Goal: Task Accomplishment & Management: Use online tool/utility

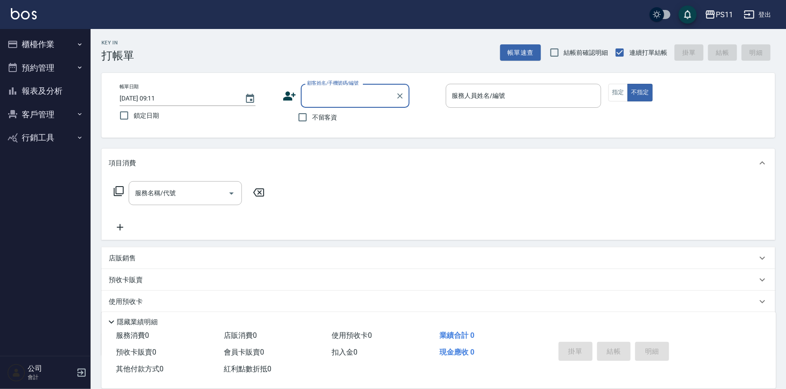
click at [52, 48] on button "櫃檯作業" at bounding box center [45, 45] width 83 height 24
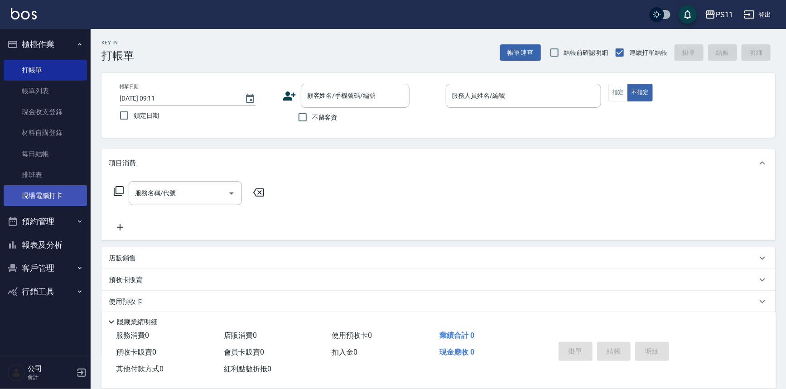
click at [63, 193] on link "現場電腦打卡" at bounding box center [45, 195] width 83 height 21
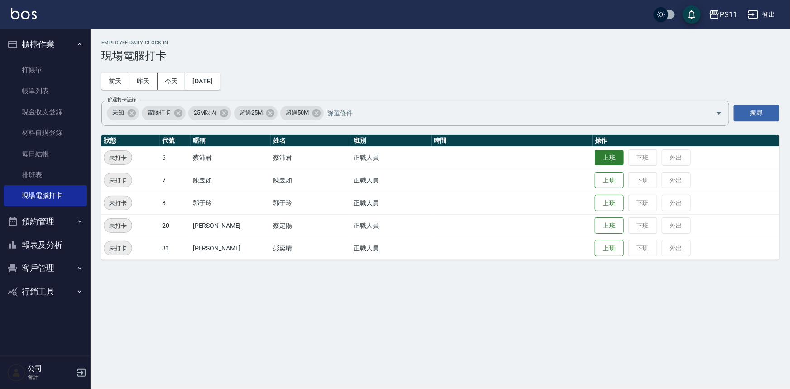
click at [595, 154] on button "上班" at bounding box center [609, 158] width 29 height 16
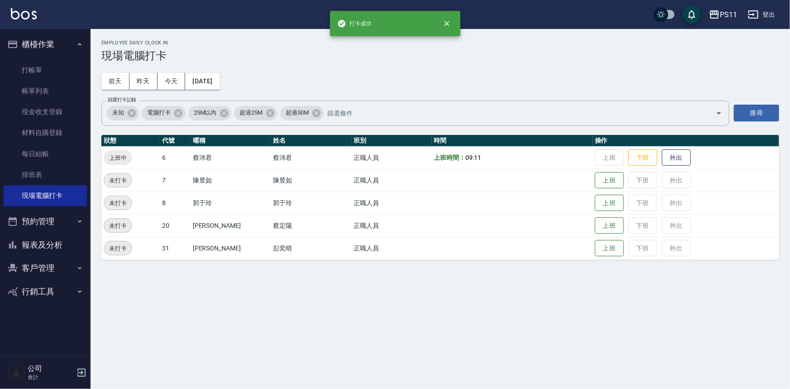
click at [56, 249] on button "報表及分析" at bounding box center [45, 245] width 83 height 24
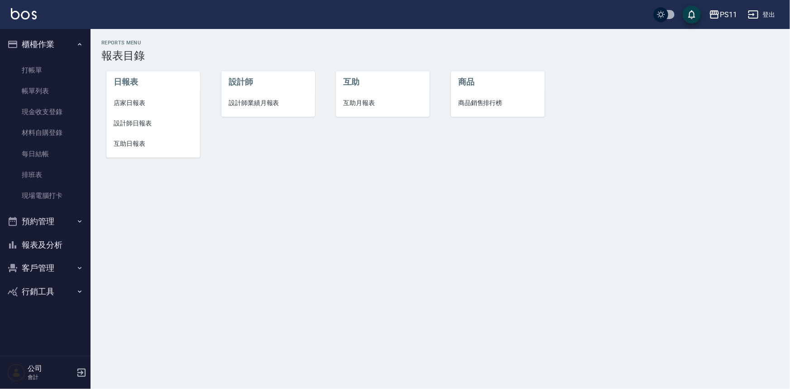
click at [157, 120] on span "設計師日報表" at bounding box center [153, 124] width 79 height 10
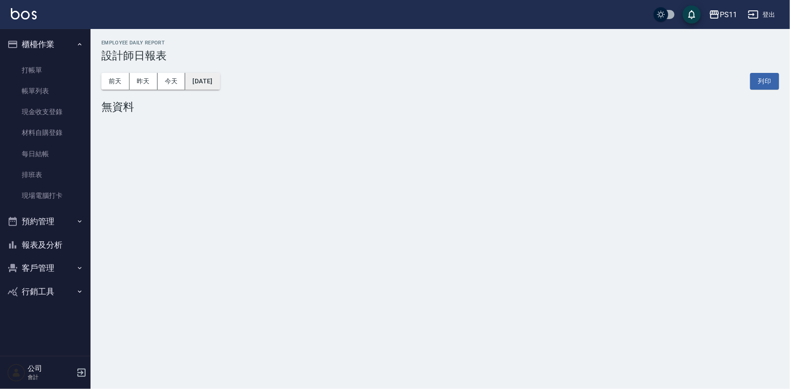
click at [217, 81] on button "[DATE]" at bounding box center [202, 81] width 34 height 17
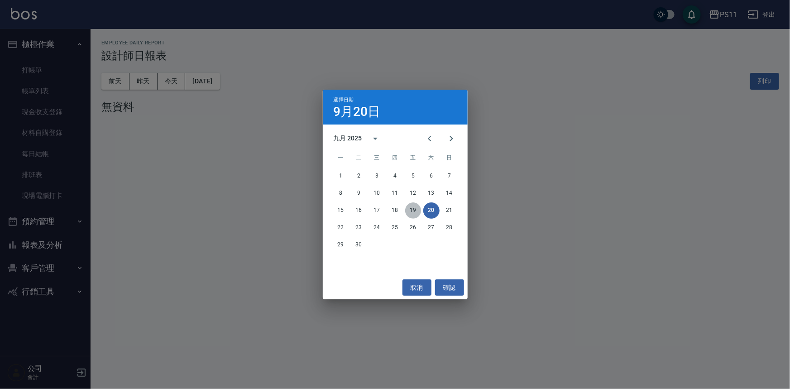
click at [408, 214] on button "19" at bounding box center [413, 210] width 16 height 16
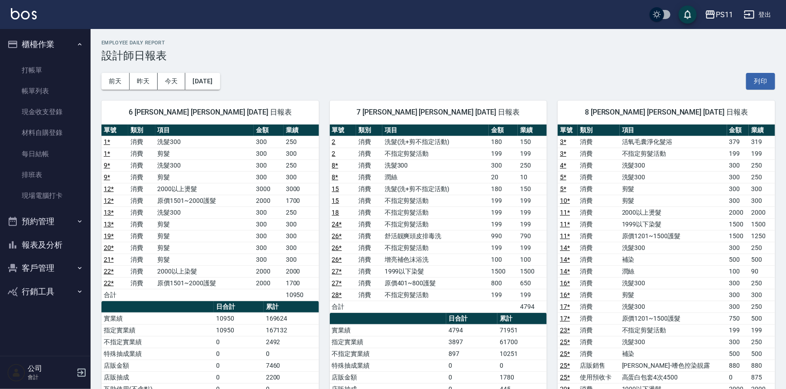
click at [61, 249] on button "報表及分析" at bounding box center [45, 245] width 83 height 24
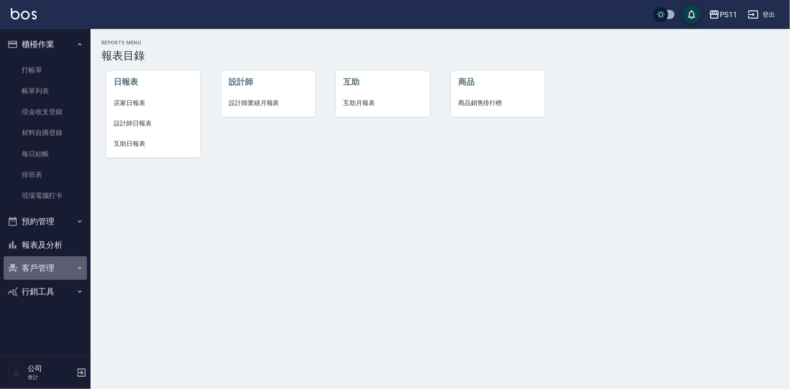
click at [48, 262] on button "客戶管理" at bounding box center [45, 268] width 83 height 24
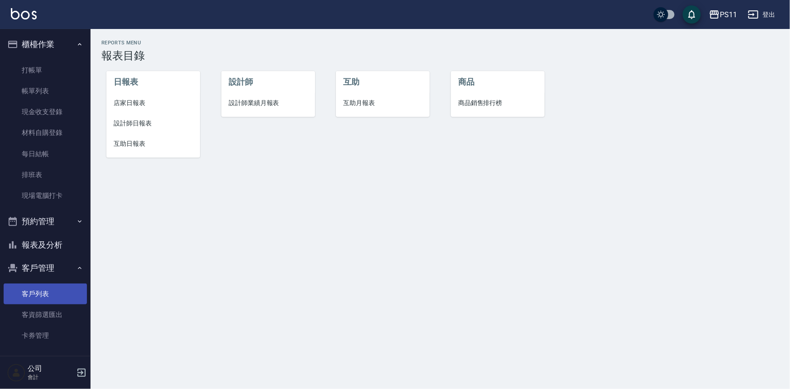
click at [49, 294] on link "客戶列表" at bounding box center [45, 293] width 83 height 21
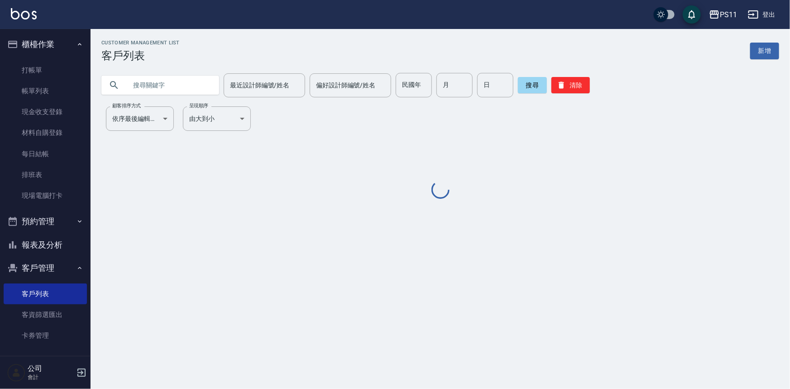
click at [149, 84] on input "text" at bounding box center [169, 85] width 85 height 24
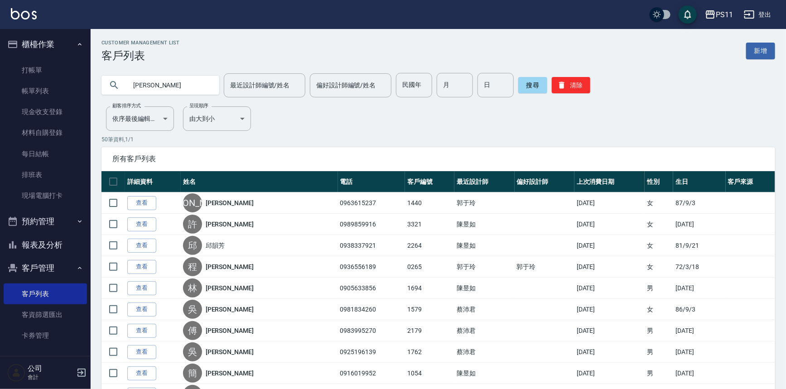
type input "[PERSON_NAME]"
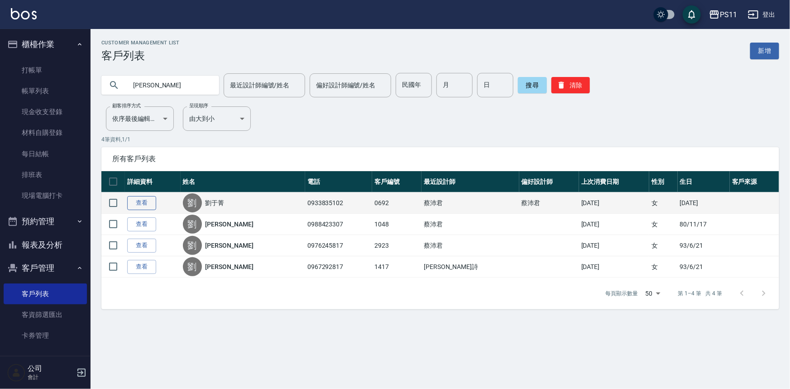
click at [146, 198] on link "查看" at bounding box center [141, 203] width 29 height 14
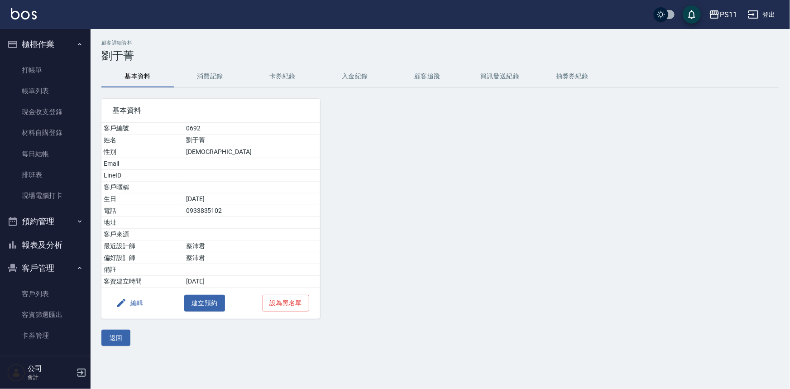
click at [212, 75] on button "消費記錄" at bounding box center [210, 77] width 72 height 22
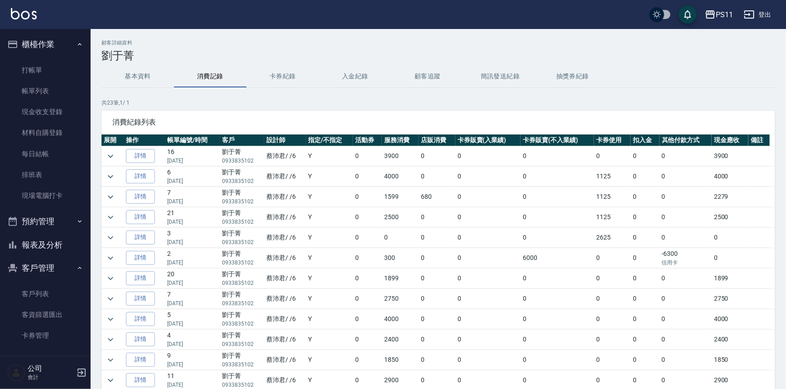
click at [286, 71] on button "卡券紀錄" at bounding box center [282, 77] width 72 height 22
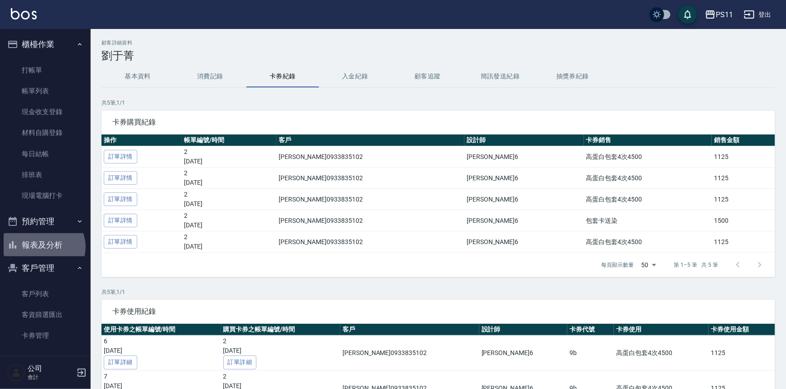
click at [43, 247] on button "報表及分析" at bounding box center [45, 245] width 83 height 24
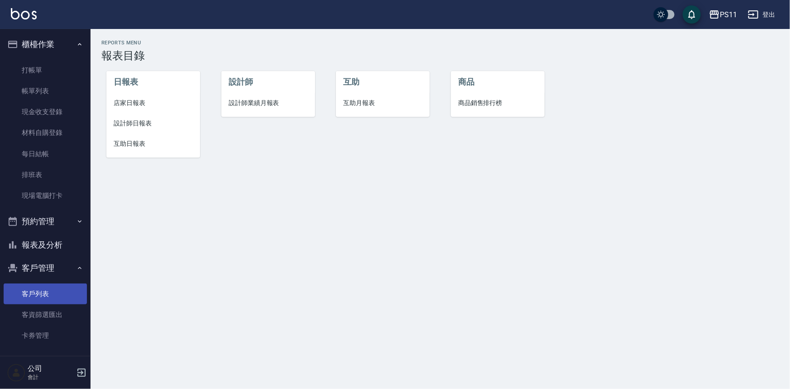
click at [51, 287] on link "客戶列表" at bounding box center [45, 293] width 83 height 21
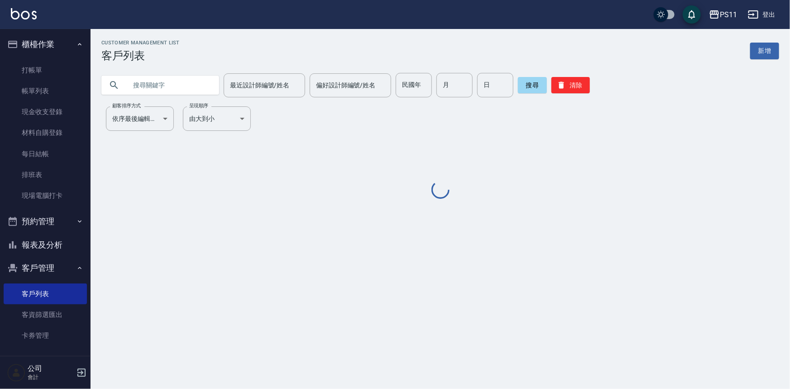
click at [153, 82] on input "text" at bounding box center [169, 85] width 85 height 24
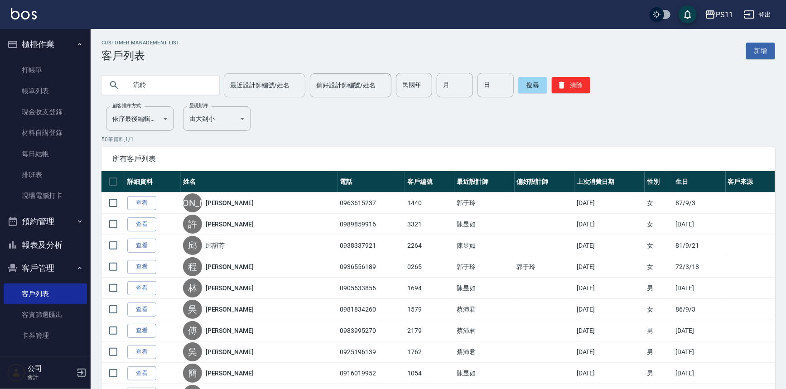
type input "劉"
type input "[PERSON_NAME]"
click at [541, 86] on button "搜尋" at bounding box center [532, 85] width 29 height 16
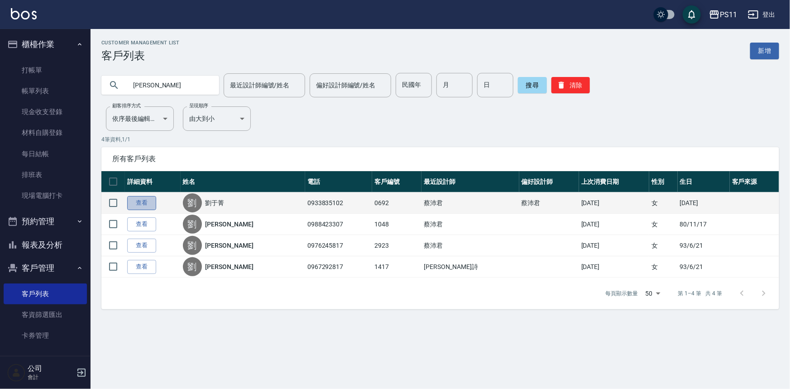
click at [149, 202] on link "查看" at bounding box center [141, 203] width 29 height 14
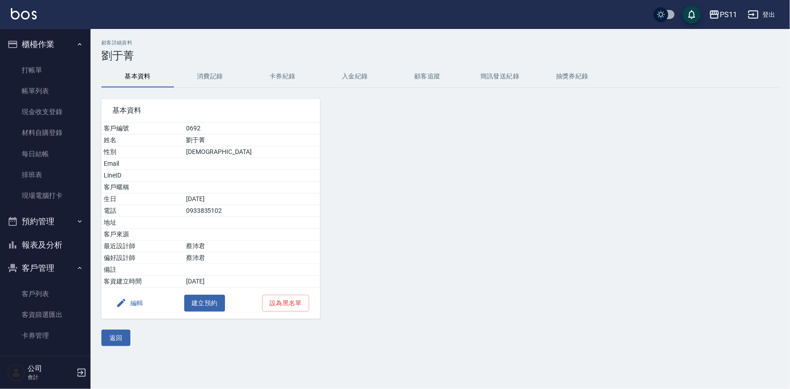
click at [269, 77] on button "卡券紀錄" at bounding box center [282, 77] width 72 height 22
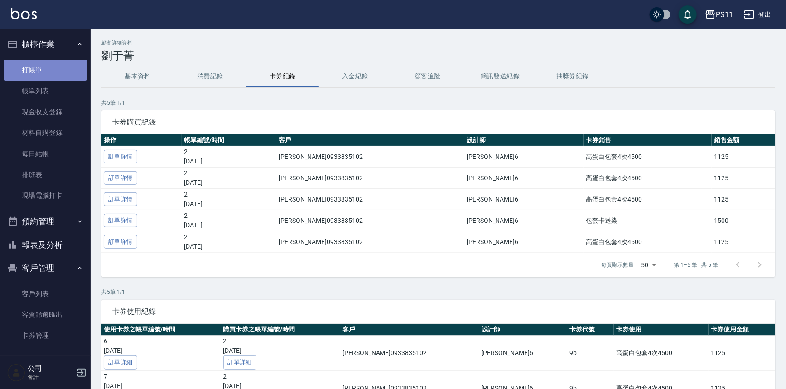
click at [70, 76] on link "打帳單" at bounding box center [45, 70] width 83 height 21
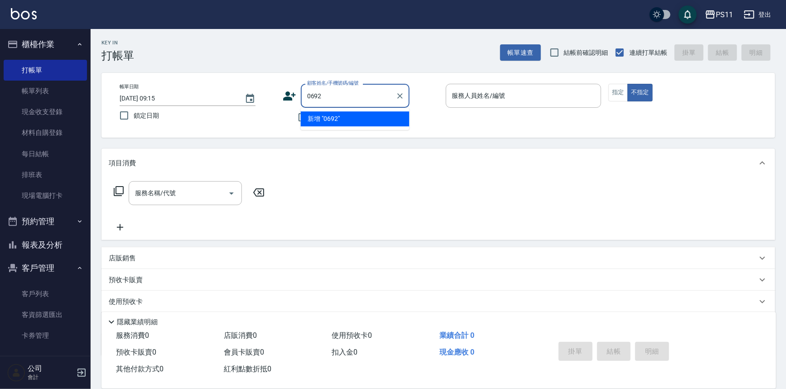
type input "0692"
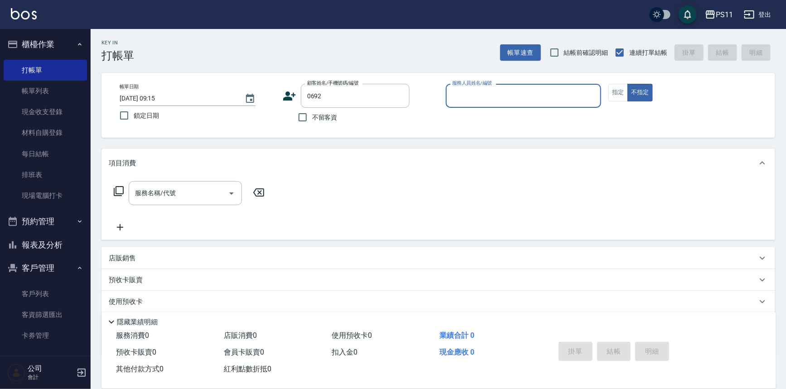
click at [627, 84] on button "不指定" at bounding box center [639, 93] width 25 height 18
type button "false"
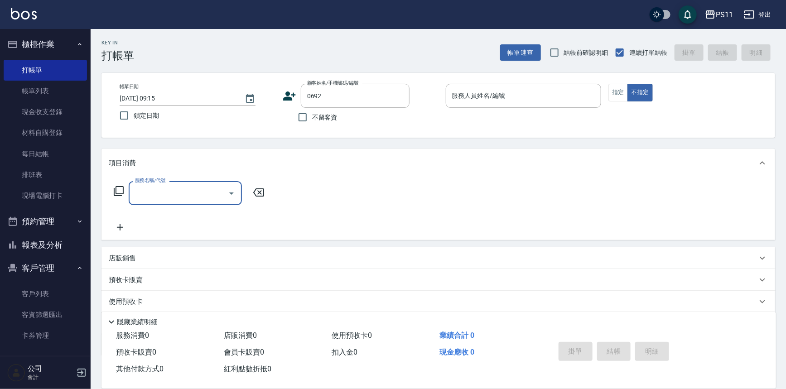
type input "[PERSON_NAME]/0933835102/0692"
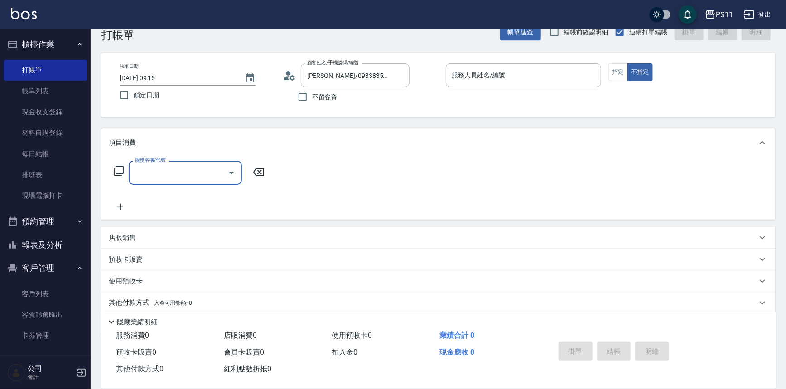
scroll to position [52, 0]
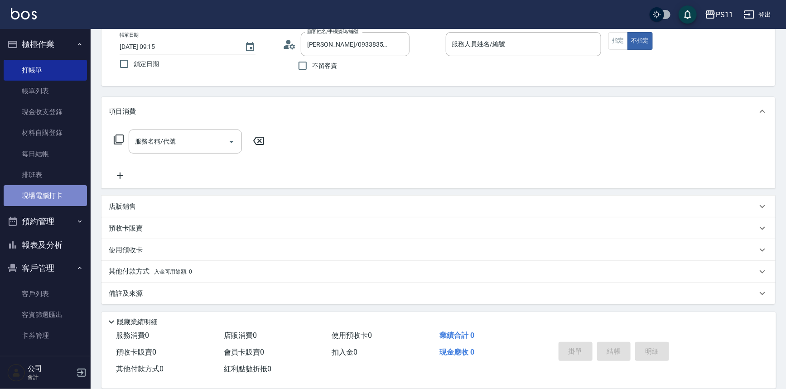
click at [52, 190] on link "現場電腦打卡" at bounding box center [45, 195] width 83 height 21
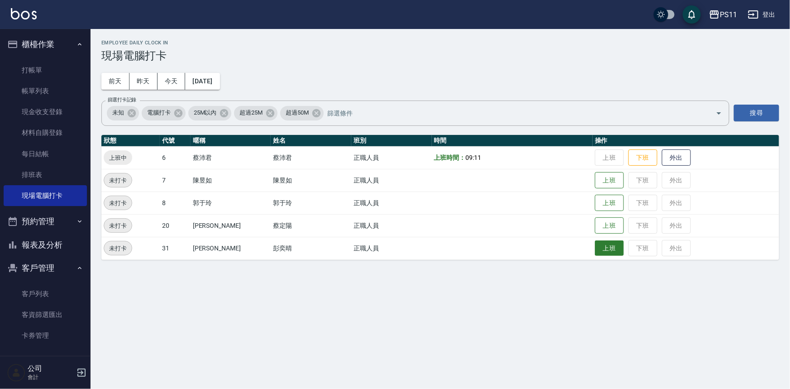
click at [598, 249] on button "上班" at bounding box center [609, 248] width 29 height 16
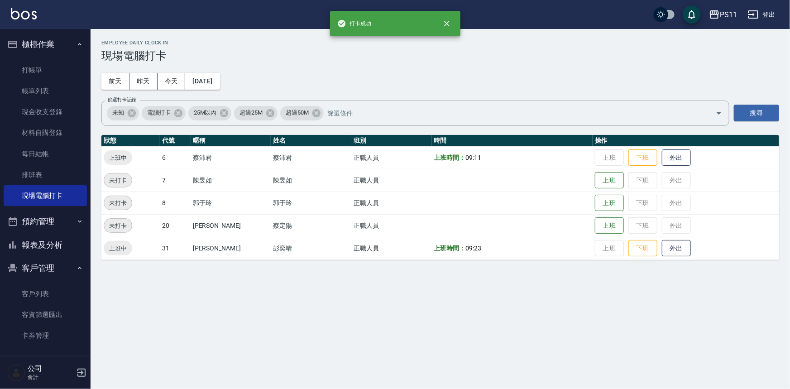
click at [61, 249] on button "報表及分析" at bounding box center [45, 245] width 83 height 24
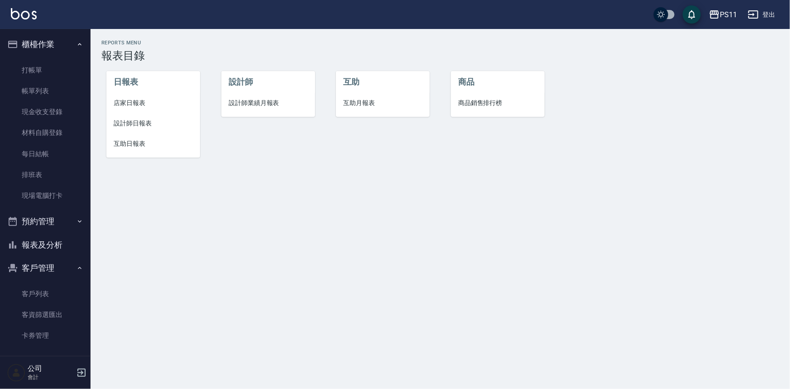
click at [140, 147] on span "互助日報表" at bounding box center [153, 144] width 79 height 10
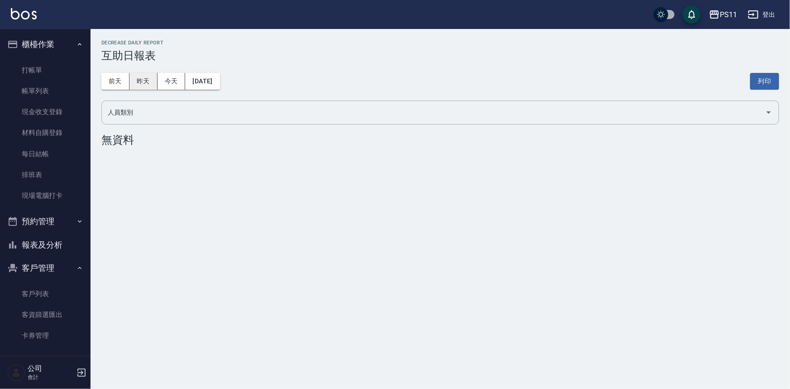
click at [135, 81] on button "昨天" at bounding box center [144, 81] width 28 height 17
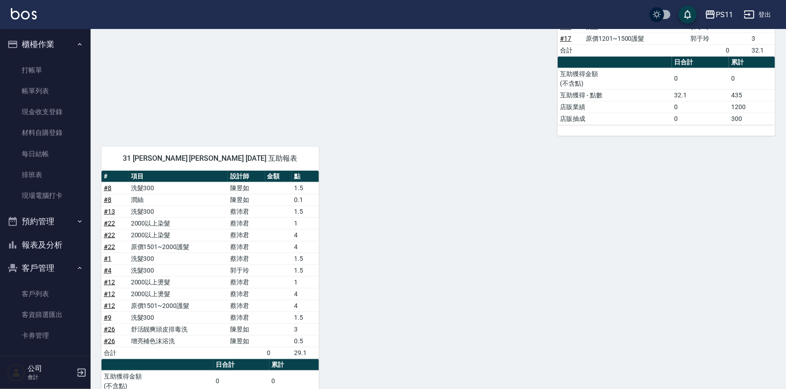
scroll to position [394, 0]
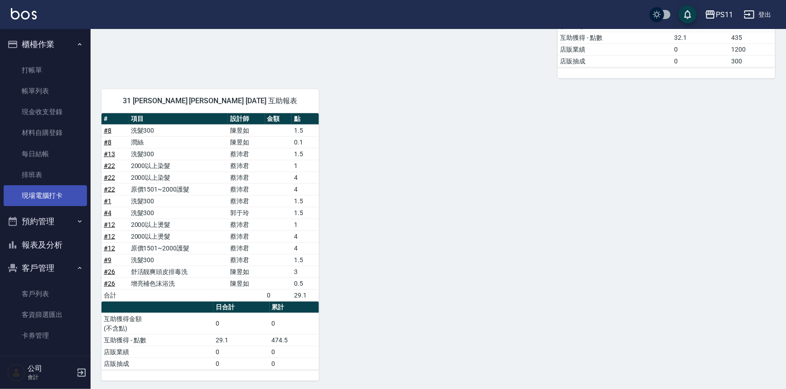
click at [46, 191] on link "現場電腦打卡" at bounding box center [45, 195] width 83 height 21
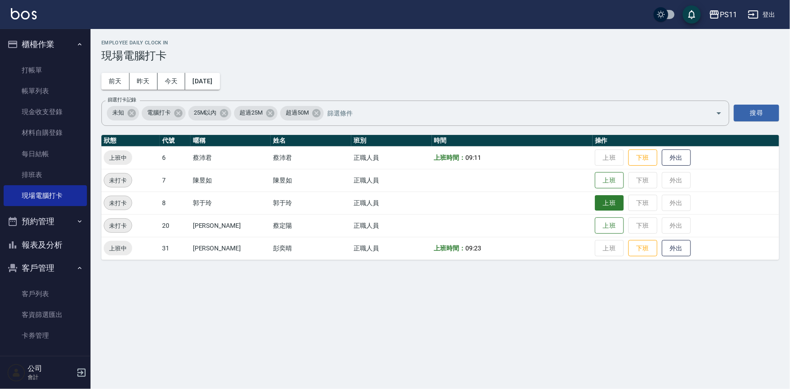
click at [595, 201] on button "上班" at bounding box center [609, 203] width 29 height 16
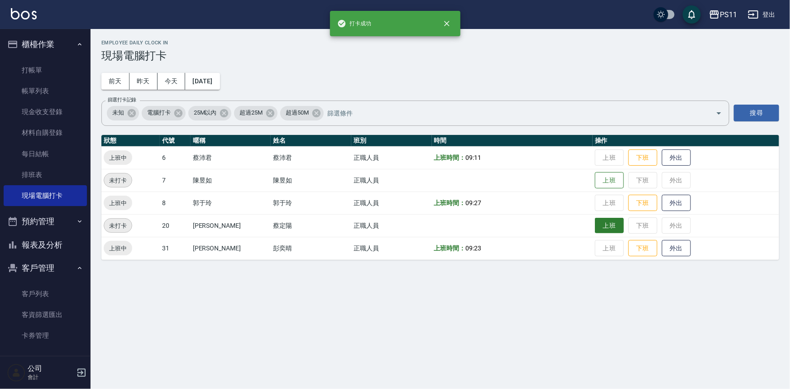
click at [595, 218] on button "上班" at bounding box center [609, 226] width 29 height 16
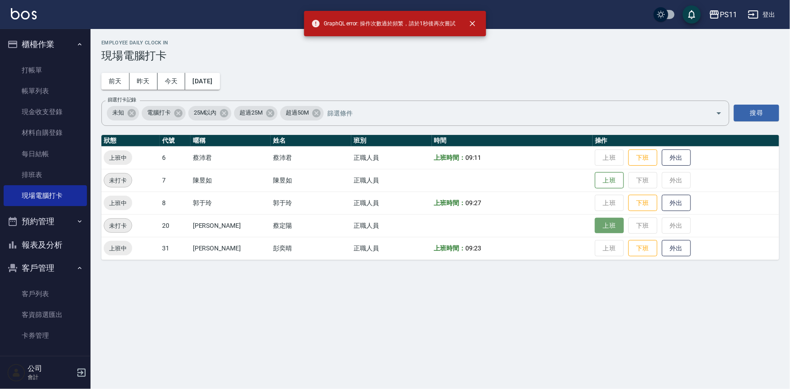
click at [599, 223] on button "上班" at bounding box center [609, 226] width 29 height 16
click at [599, 224] on button "上班" at bounding box center [609, 226] width 29 height 16
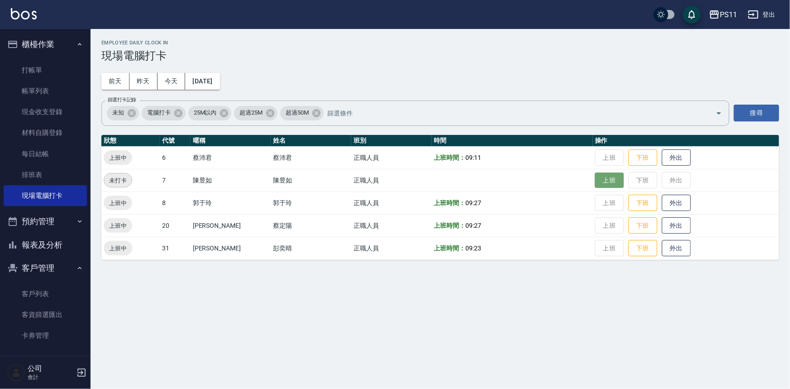
click at [608, 181] on button "上班" at bounding box center [609, 181] width 29 height 16
